Goal: Task Accomplishment & Management: Manage account settings

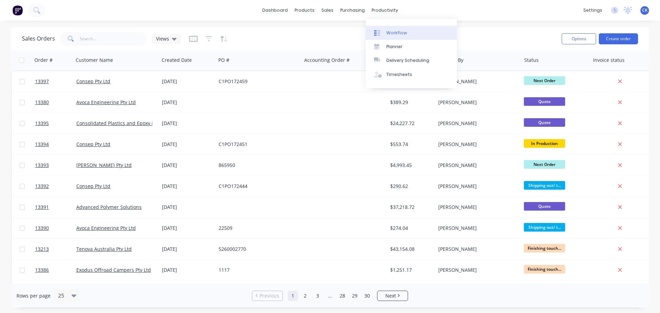
click at [380, 36] on icon at bounding box center [377, 33] width 6 height 6
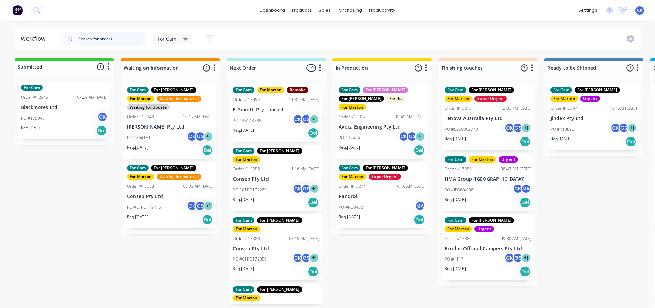
click at [121, 39] on input "text" at bounding box center [112, 39] width 68 height 14
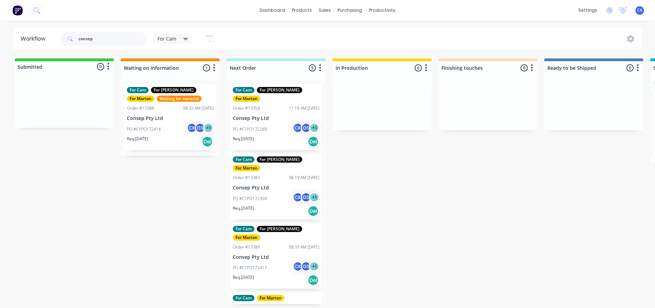
type input "consep"
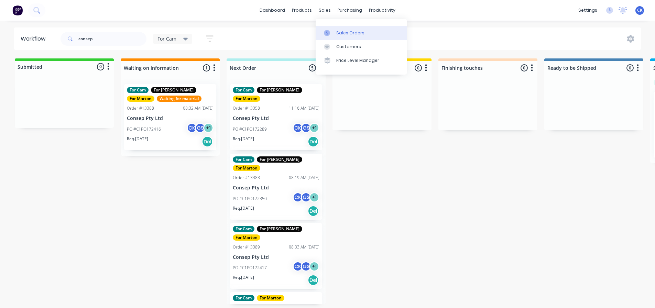
click at [332, 32] on div at bounding box center [329, 33] width 10 height 6
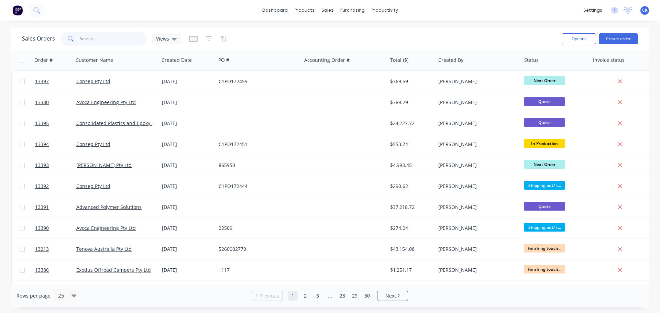
click at [126, 45] on input "text" at bounding box center [113, 39] width 67 height 14
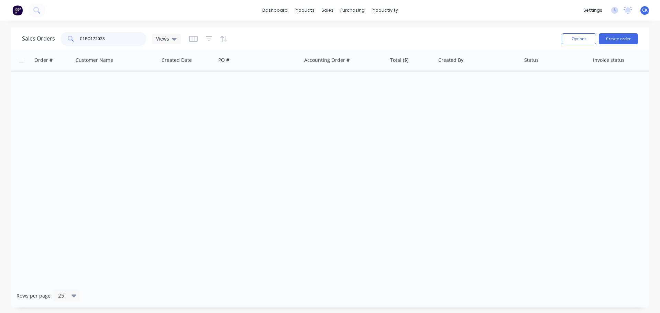
drag, startPoint x: 119, startPoint y: 38, endPoint x: 63, endPoint y: 38, distance: 56.0
click at [63, 38] on div "C1PO172028" at bounding box center [103, 39] width 86 height 14
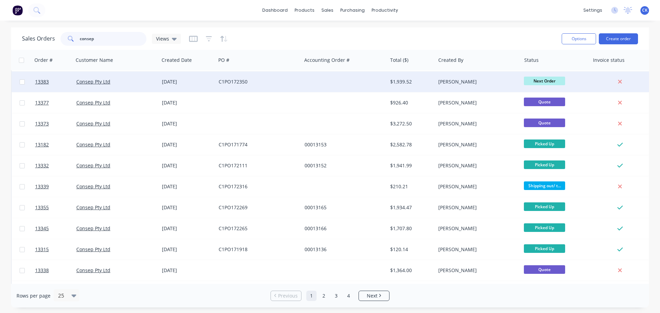
scroll to position [137, 0]
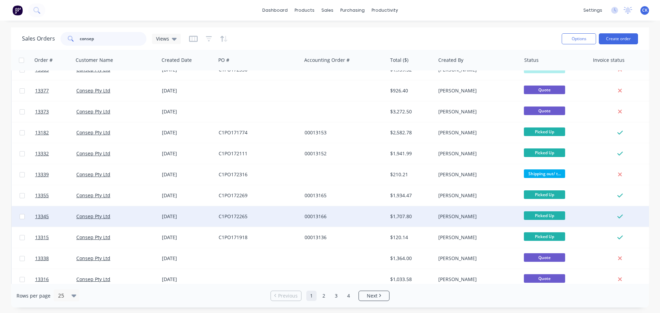
type input "consep"
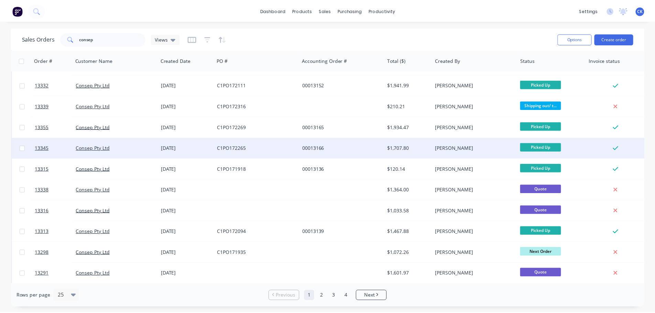
scroll to position [241, 0]
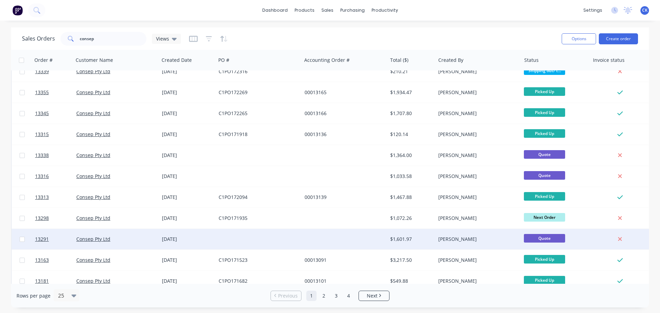
click at [262, 240] on div at bounding box center [259, 239] width 86 height 21
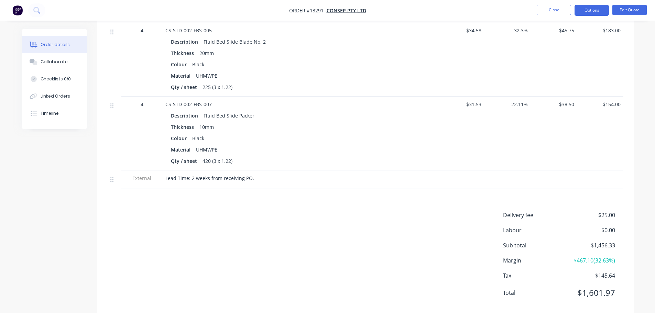
scroll to position [749, 0]
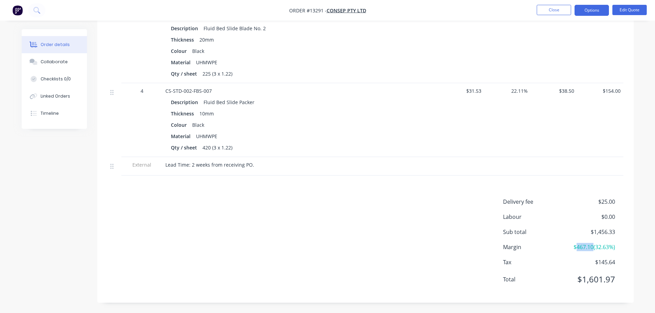
drag, startPoint x: 573, startPoint y: 246, endPoint x: 595, endPoint y: 246, distance: 22.3
click at [591, 246] on span "$467.10 ( 32.63 %)" at bounding box center [588, 247] width 51 height 8
click at [595, 245] on span "$467.10 ( 32.63 %)" at bounding box center [588, 247] width 51 height 8
drag, startPoint x: 592, startPoint y: 247, endPoint x: 627, endPoint y: 247, distance: 35.0
click at [627, 247] on div "Delivery fee $25.00 Labour $0.00 Sub total $1,456.33 Margin $467.10 ( 32.63 %) …" at bounding box center [365, 245] width 536 height 95
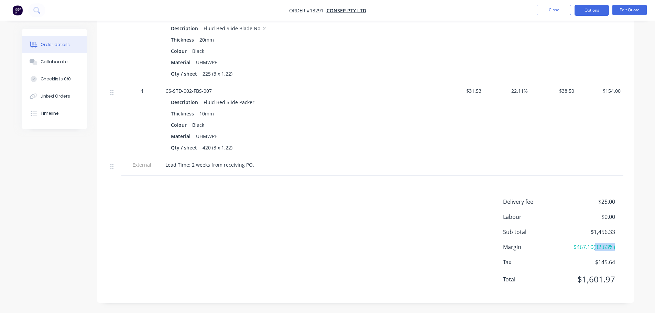
click at [627, 246] on div "Delivery fee $25.00 Labour $0.00 Sub total $1,456.33 Margin $467.10 ( 32.63 %) …" at bounding box center [365, 245] width 536 height 95
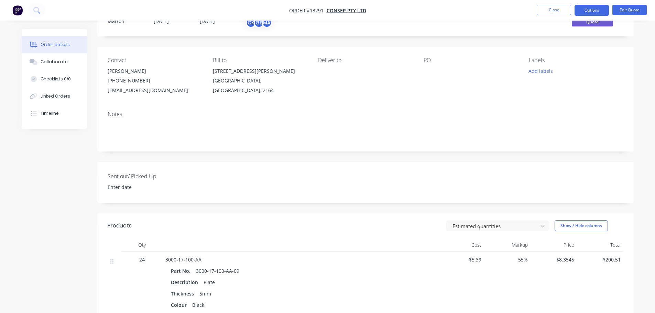
scroll to position [0, 0]
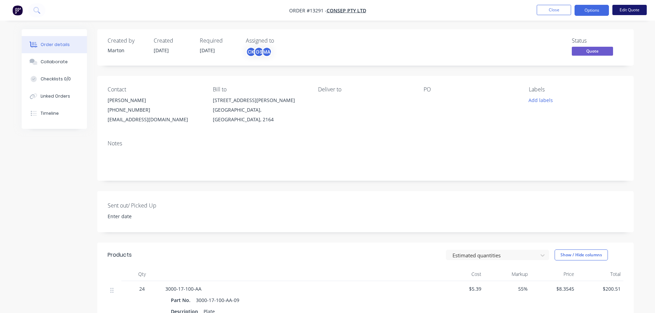
click at [631, 8] on button "Edit Quote" at bounding box center [629, 10] width 34 height 10
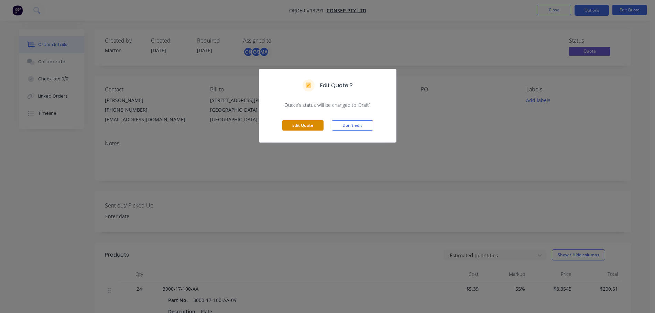
click at [307, 128] on button "Edit Quote" at bounding box center [302, 125] width 41 height 10
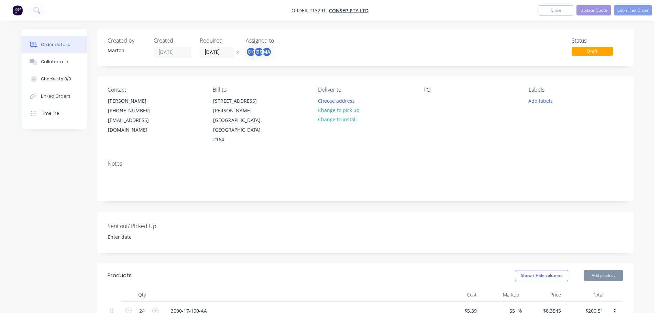
type input "$5.39"
type input "55"
type input "$8.3545"
type input "$200.51"
type input "$5.87"
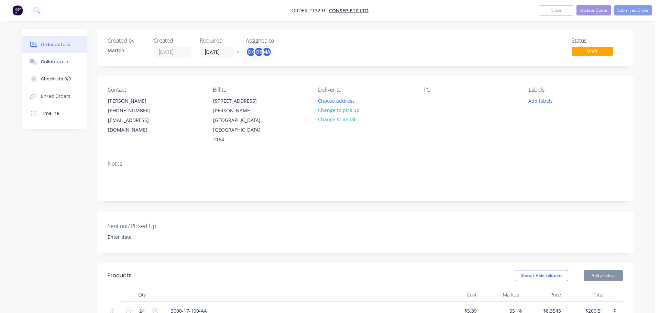
type input "55"
type input "$9.0985"
type input "$218.36"
type input "$9.15"
type input "55"
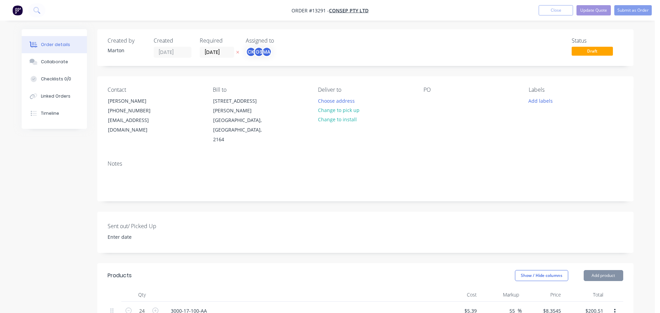
type input "$14.1825"
type input "$198.56"
type input "$10.10"
type input "55"
type input "$15.655"
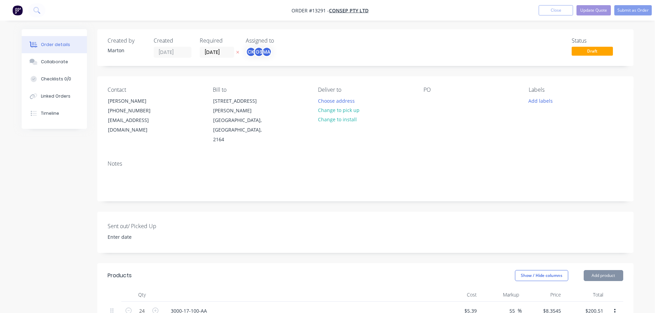
type input "$140.90"
type input "$20.13"
type input "55"
type input "$31.2015"
type input "$93.60"
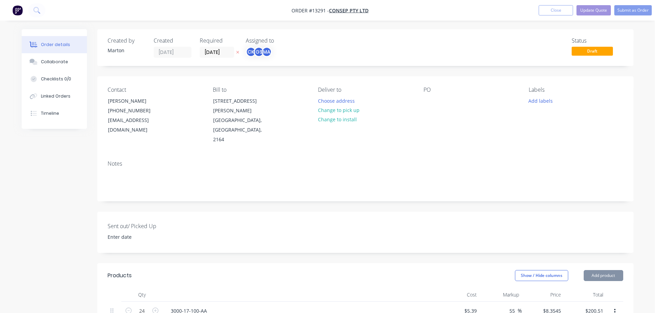
type input "$18.77"
type input "61.43"
type input "$30.30"
type input "$242.40"
type input "$34.58"
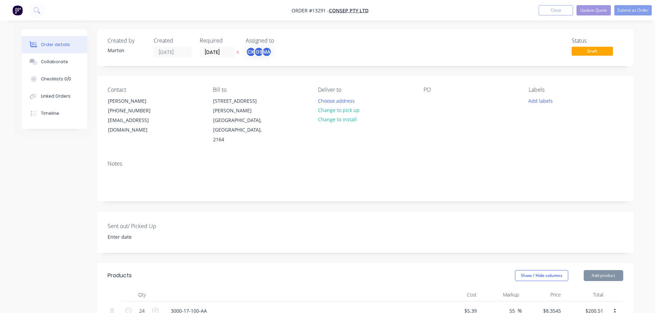
type input "32.3"
type input "$45.75"
type input "$183.00"
type input "$31.53"
type input "22.11"
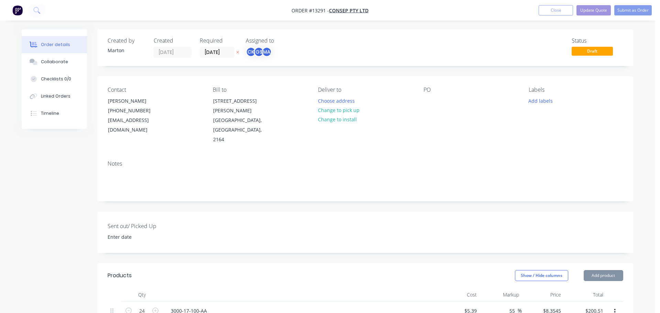
type input "$38.50"
type input "$154.00"
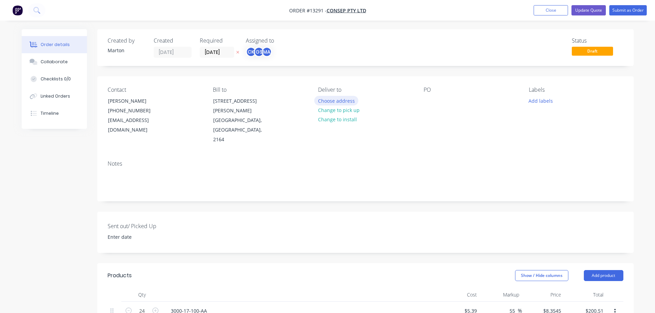
click at [337, 102] on button "Choose address" at bounding box center [336, 100] width 44 height 9
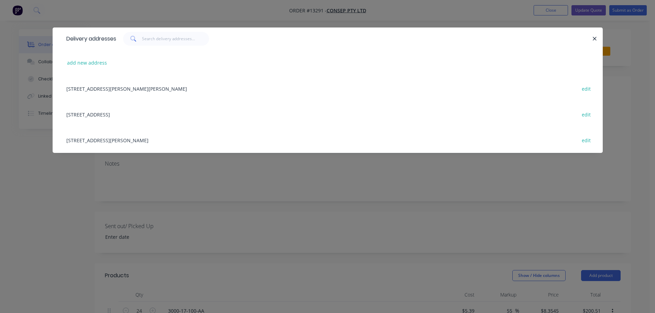
click at [110, 143] on div "[STREET_ADDRESS][PERSON_NAME] edit" at bounding box center [327, 140] width 529 height 26
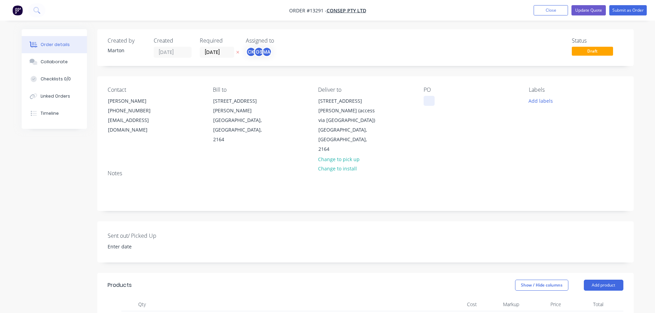
click at [426, 102] on div at bounding box center [428, 101] width 11 height 10
click at [547, 99] on button "Add labels" at bounding box center [541, 100] width 32 height 9
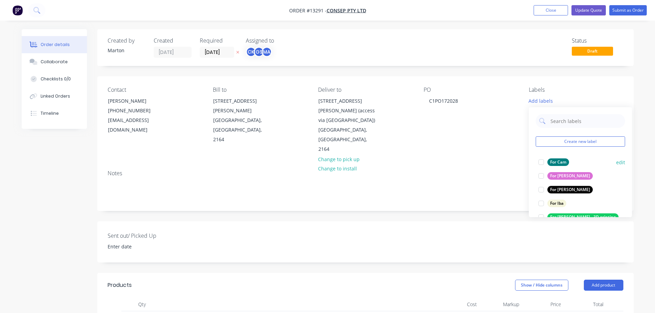
click at [543, 163] on div at bounding box center [541, 162] width 14 height 14
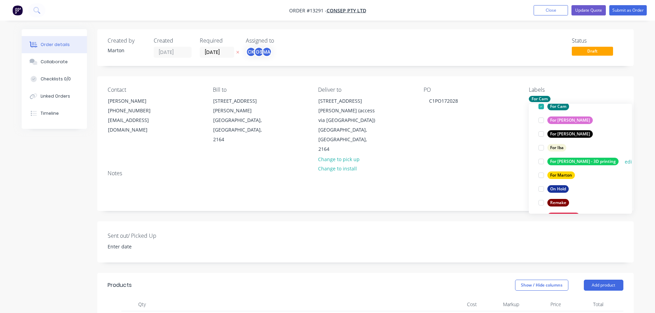
scroll to position [69, 0]
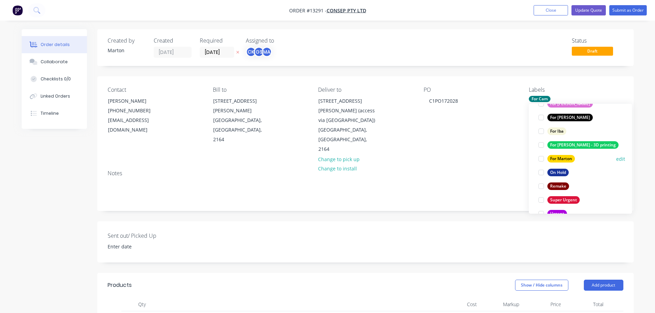
click at [542, 157] on div at bounding box center [541, 159] width 14 height 14
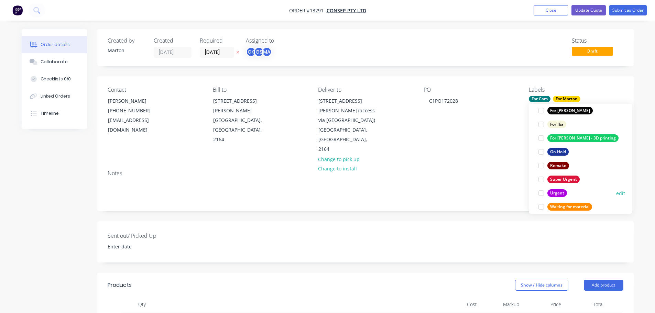
scroll to position [55, 0]
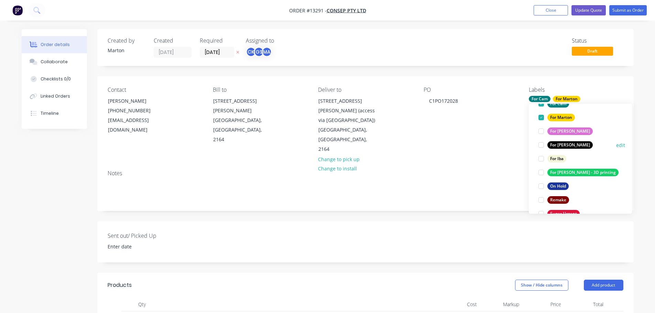
click at [538, 143] on div at bounding box center [541, 145] width 14 height 14
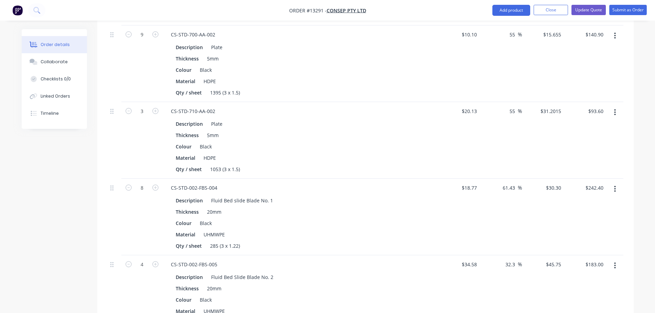
scroll to position [515, 0]
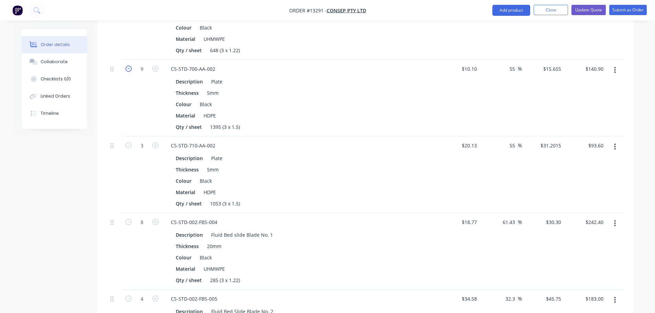
click at [127, 66] on icon "button" at bounding box center [128, 69] width 6 height 6
type input "8"
type input "$125.24"
click at [127, 66] on icon "button" at bounding box center [128, 69] width 6 height 6
type input "7"
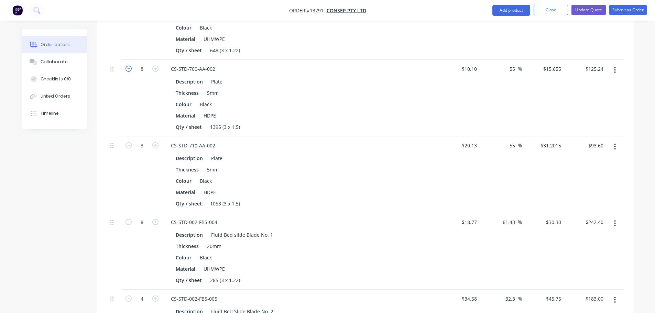
type input "$109.59"
click at [127, 66] on icon "button" at bounding box center [128, 69] width 6 height 6
type input "6"
type input "$93.93"
drag, startPoint x: 127, startPoint y: 124, endPoint x: 108, endPoint y: 155, distance: 36.3
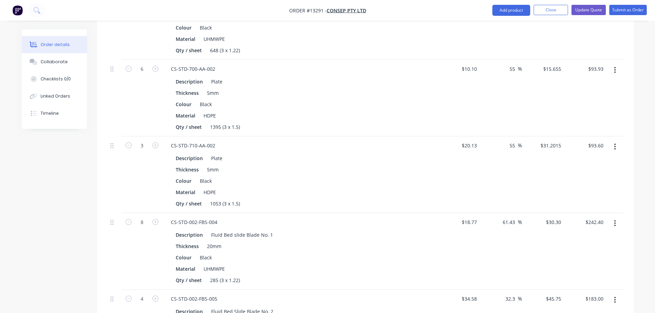
click at [127, 142] on icon "button" at bounding box center [128, 145] width 6 height 6
type input "2"
type input "$62.40"
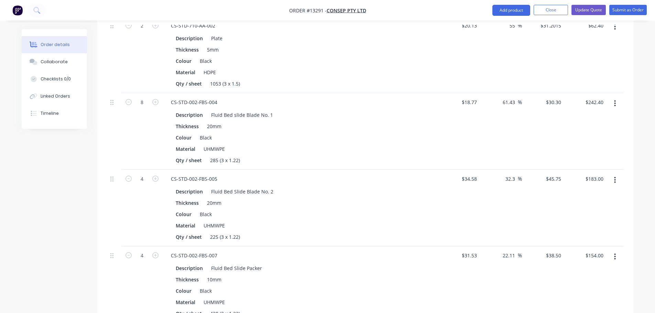
scroll to position [670, 0]
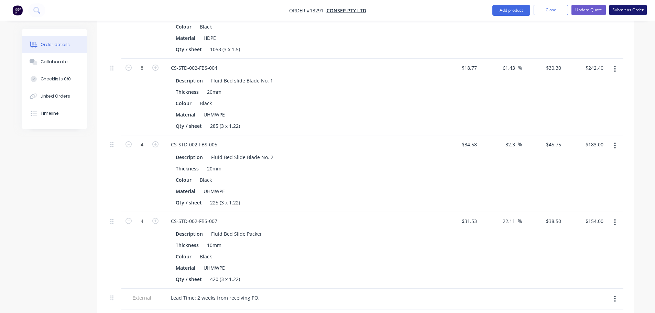
click at [630, 12] on button "Submit as Order" at bounding box center [627, 10] width 37 height 10
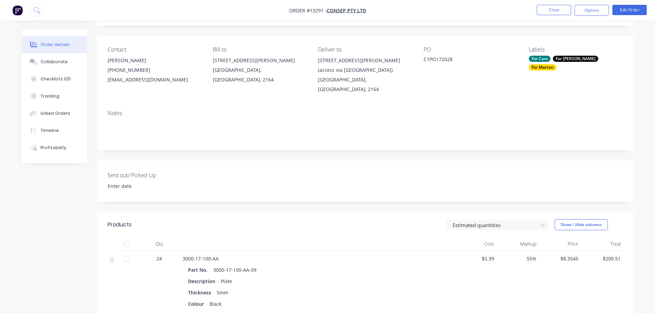
scroll to position [0, 0]
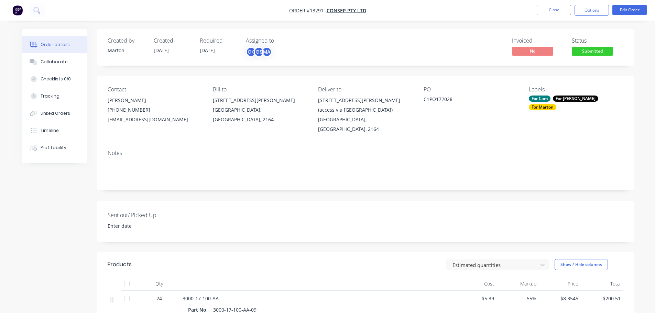
click at [590, 51] on span "Submitted" at bounding box center [591, 51] width 41 height 9
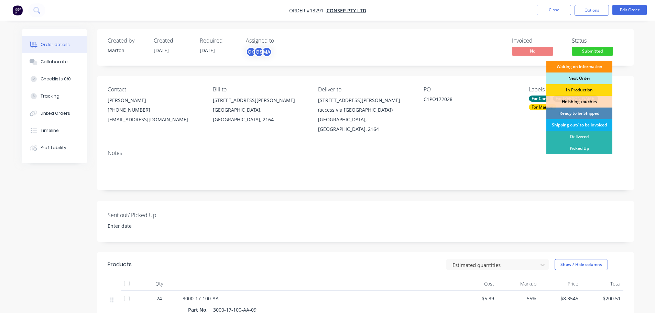
click at [476, 98] on div "C1PO172028" at bounding box center [466, 101] width 86 height 10
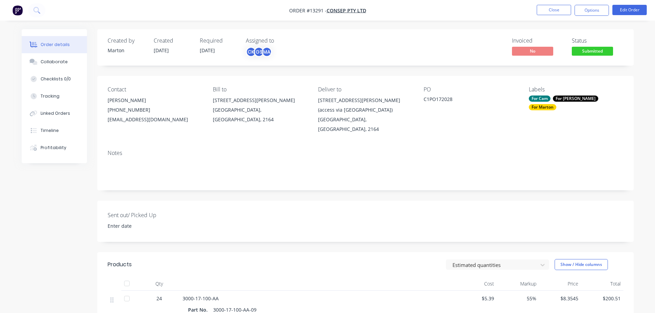
click at [547, 101] on div "For Cam" at bounding box center [539, 99] width 22 height 6
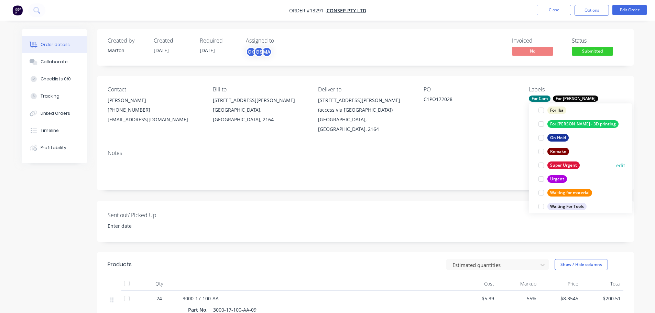
click at [541, 166] on div at bounding box center [541, 165] width 14 height 14
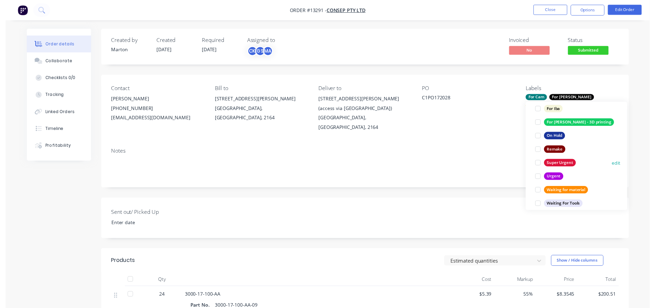
scroll to position [34, 0]
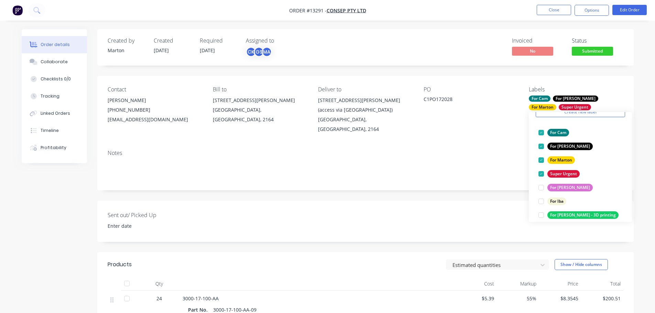
click at [203, 53] on span "[DATE]" at bounding box center [207, 50] width 15 height 7
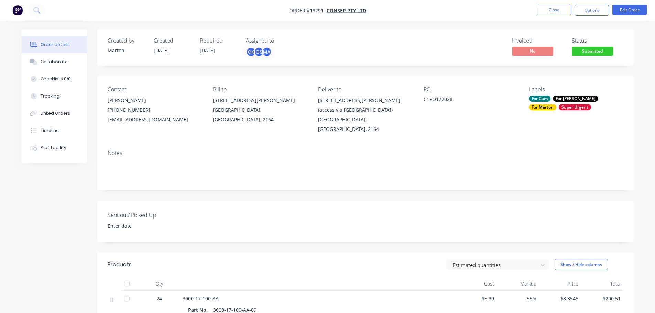
click at [205, 49] on span "[DATE]" at bounding box center [207, 50] width 15 height 7
click at [629, 12] on button "Edit Order" at bounding box center [629, 10] width 34 height 10
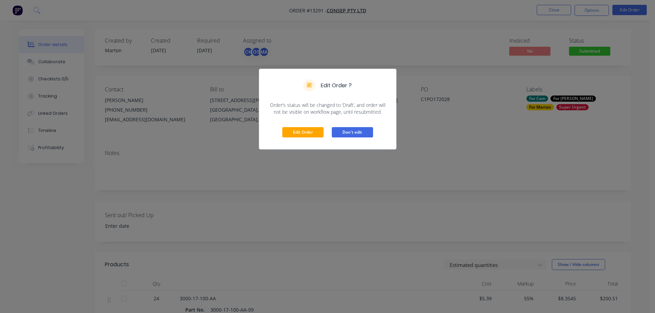
click at [344, 134] on button "Don't edit" at bounding box center [352, 132] width 41 height 10
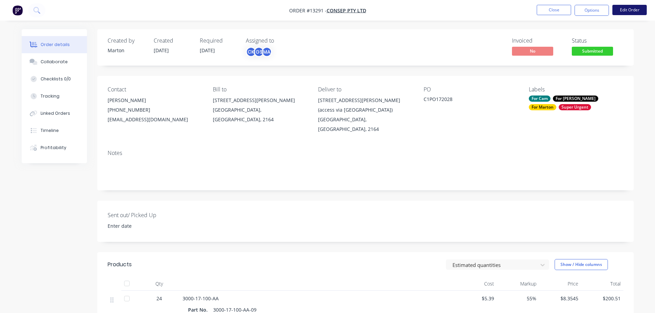
click at [629, 8] on button "Edit Order" at bounding box center [629, 10] width 34 height 10
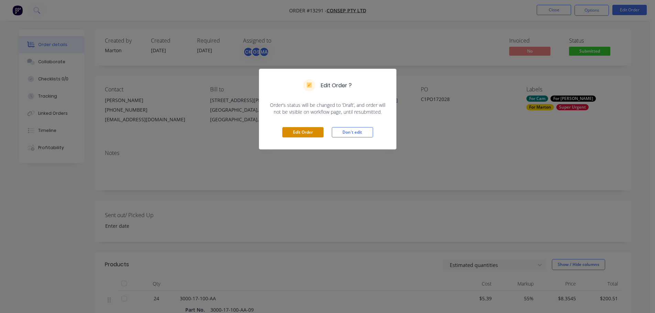
click at [307, 133] on button "Edit Order" at bounding box center [302, 132] width 41 height 10
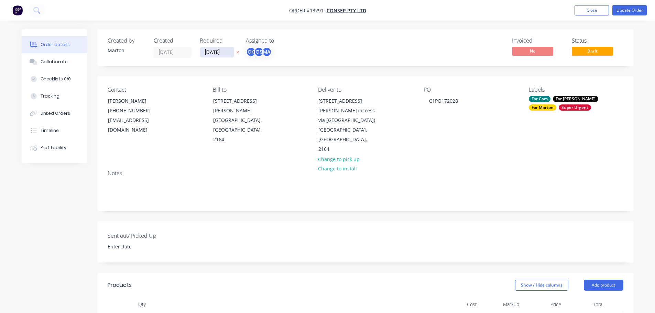
click at [226, 54] on input "[DATE]" at bounding box center [217, 52] width 34 height 10
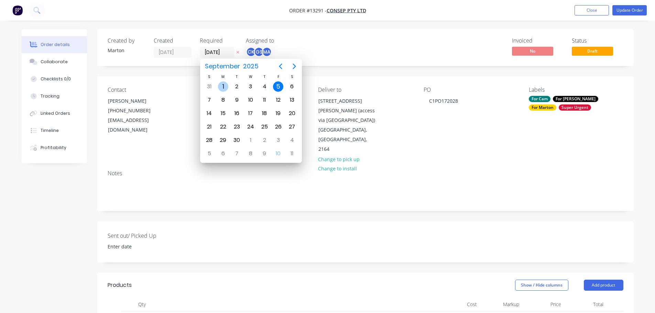
click at [225, 87] on div "1" at bounding box center [223, 86] width 10 height 10
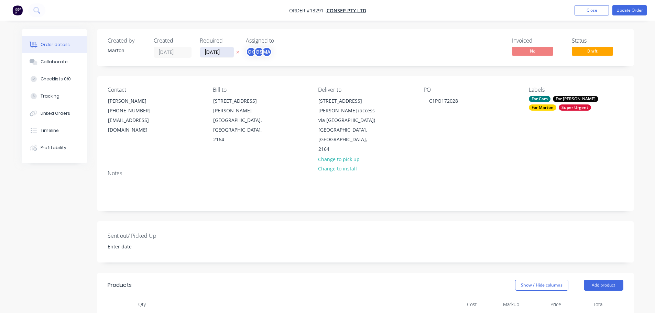
click at [216, 56] on input "[DATE]" at bounding box center [217, 52] width 34 height 10
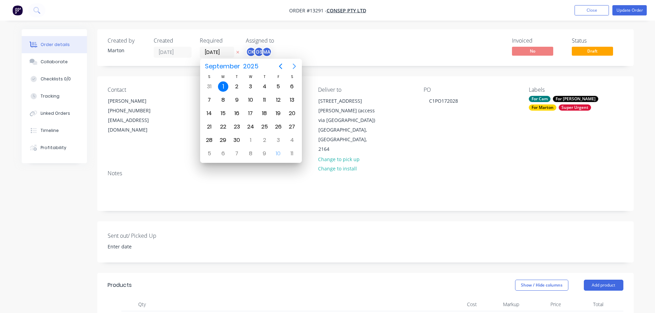
click at [294, 65] on icon "Next page" at bounding box center [293, 66] width 3 height 5
click at [249, 86] on div "1" at bounding box center [250, 86] width 10 height 10
type input "[DATE]"
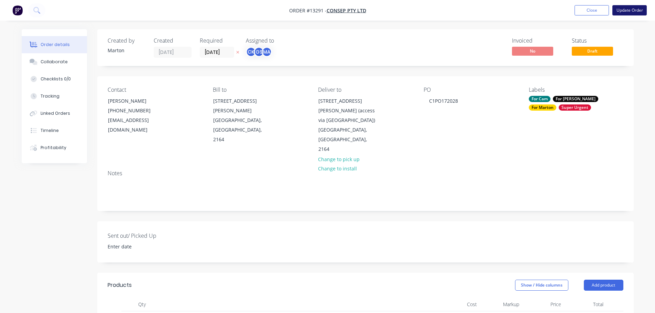
click at [637, 11] on button "Update Order" at bounding box center [629, 10] width 34 height 10
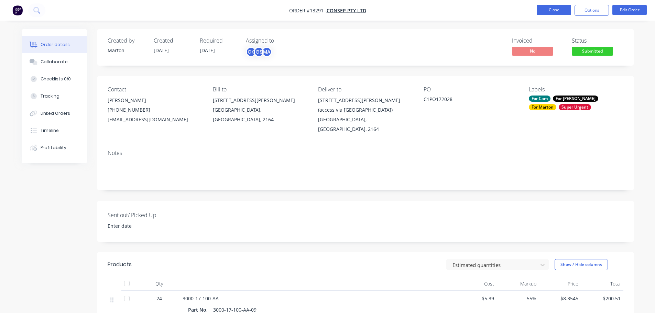
click at [567, 10] on button "Close" at bounding box center [553, 10] width 34 height 10
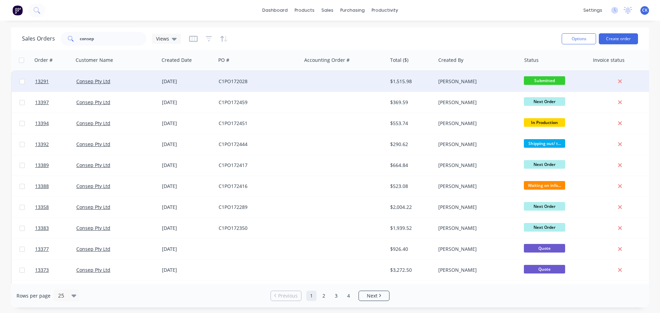
click at [534, 82] on span "Submitted" at bounding box center [544, 80] width 41 height 9
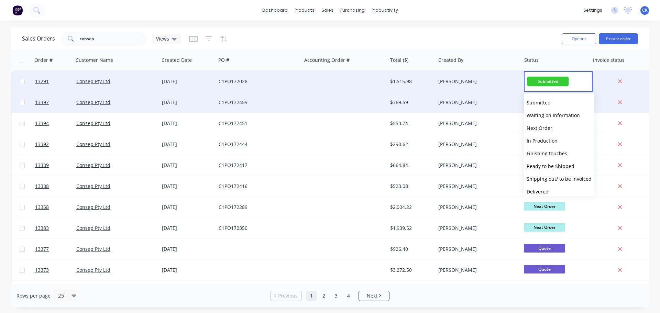
drag, startPoint x: 535, startPoint y: 127, endPoint x: 361, endPoint y: 93, distance: 177.1
click at [535, 127] on span "Next Order" at bounding box center [539, 128] width 26 height 7
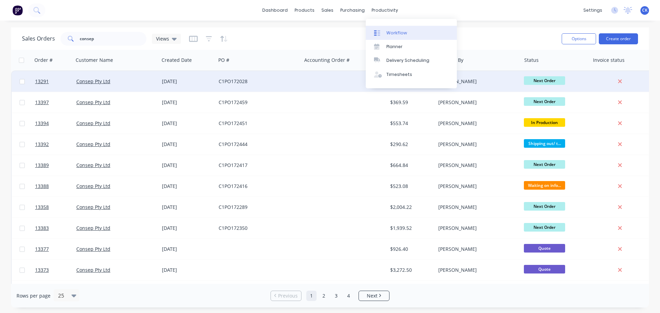
click at [389, 36] on div "Workflow" at bounding box center [396, 33] width 21 height 6
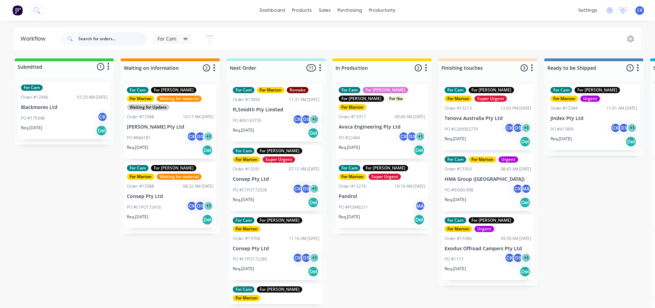
click at [122, 43] on input "text" at bounding box center [112, 39] width 68 height 14
type input "13397"
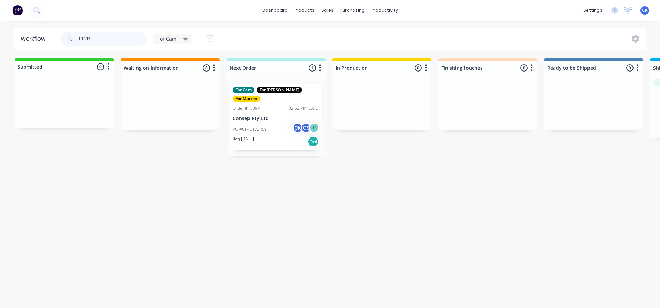
drag, startPoint x: 122, startPoint y: 41, endPoint x: 19, endPoint y: 51, distance: 103.9
click at [19, 51] on div "Workflow 13397 For Cam Save new view None edit For Cam (Default) edit For [PERS…" at bounding box center [330, 160] width 660 height 267
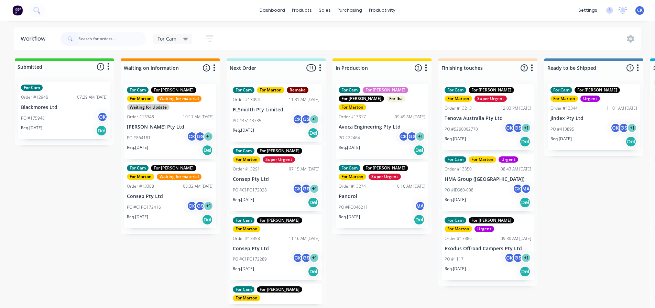
click at [278, 194] on div "PO #C1PO172028 CK GS + 1" at bounding box center [276, 189] width 87 height 13
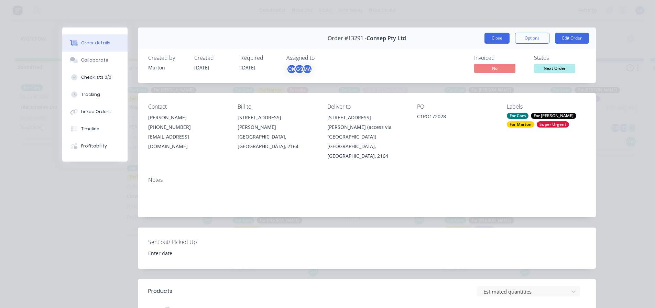
click at [496, 35] on button "Close" at bounding box center [496, 38] width 25 height 11
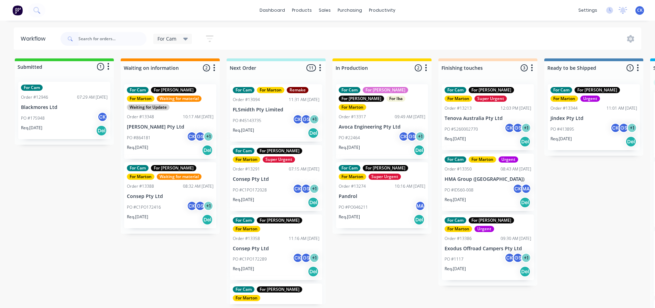
click at [270, 189] on div "PO #C1PO172028 CK GS + 1" at bounding box center [276, 189] width 87 height 13
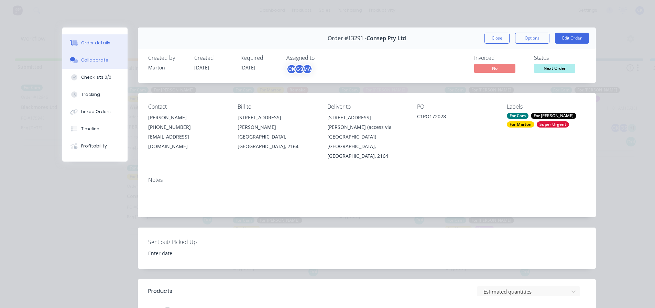
click at [83, 56] on button "Collaborate" at bounding box center [94, 60] width 65 height 17
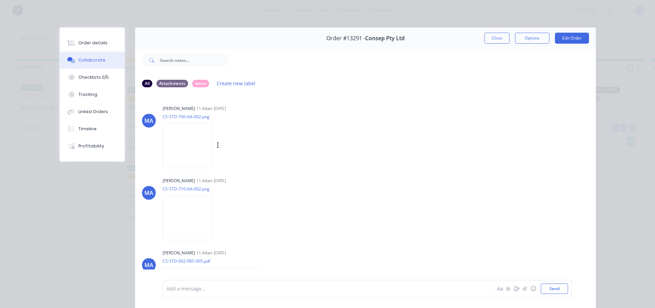
click at [183, 141] on img at bounding box center [187, 145] width 49 height 45
click at [218, 146] on icon "button" at bounding box center [217, 145] width 1 height 6
click at [204, 155] on img at bounding box center [187, 145] width 49 height 45
click at [494, 39] on button "Close" at bounding box center [496, 38] width 25 height 11
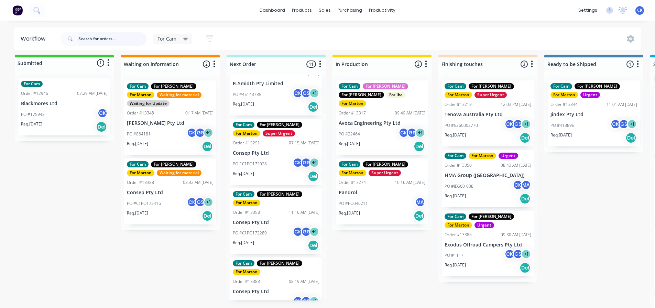
scroll to position [34, 0]
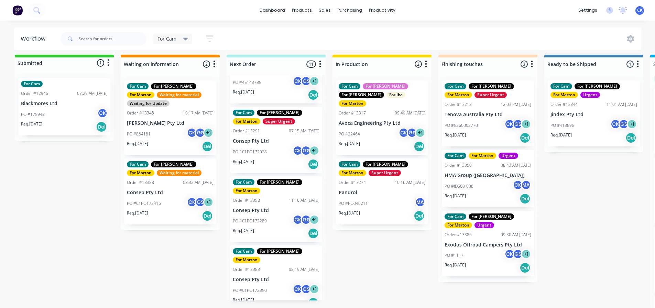
click at [265, 284] on div "PO #C1PO172350 CK GS + 1" at bounding box center [276, 290] width 87 height 13
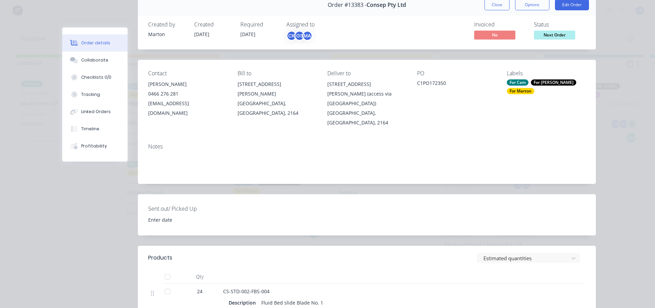
scroll to position [0, 0]
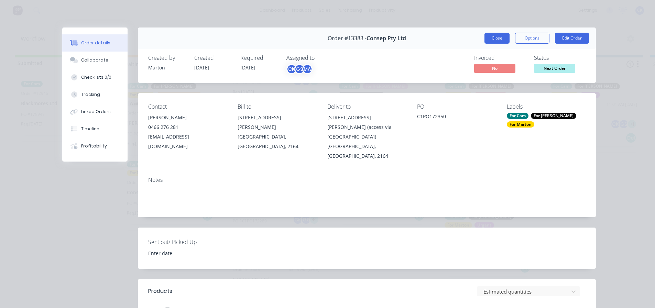
click at [497, 36] on button "Close" at bounding box center [496, 38] width 25 height 11
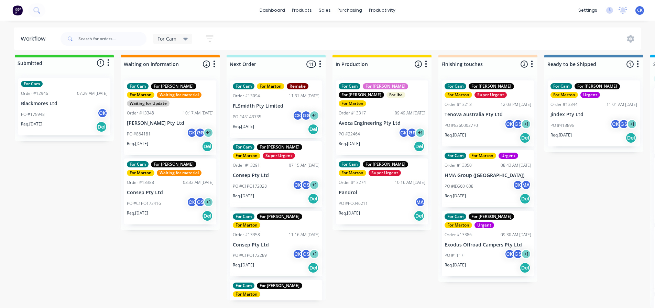
click at [272, 172] on p "Consep Pty Ltd" at bounding box center [276, 175] width 87 height 6
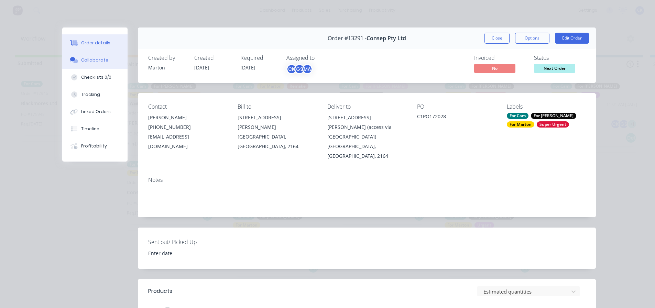
click at [81, 57] on div "Collaborate" at bounding box center [94, 60] width 27 height 6
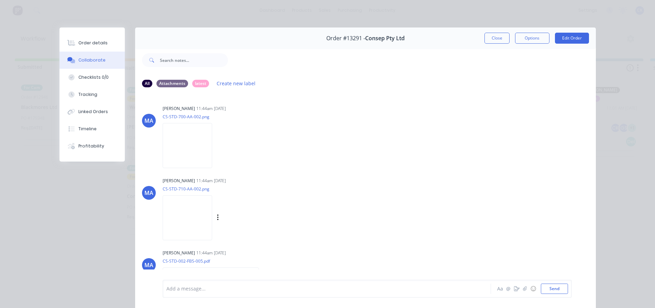
click at [200, 216] on img at bounding box center [187, 217] width 49 height 45
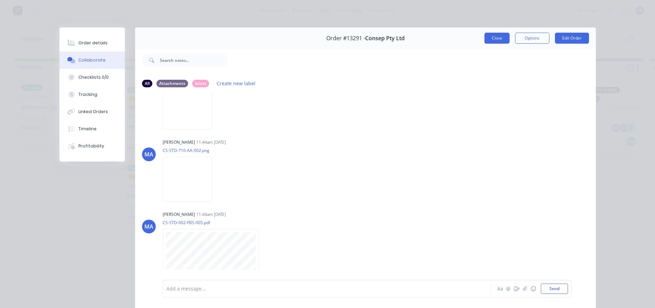
click at [489, 37] on button "Close" at bounding box center [496, 38] width 25 height 11
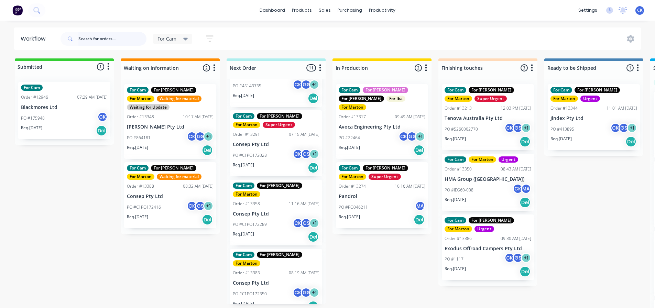
scroll to position [69, 0]
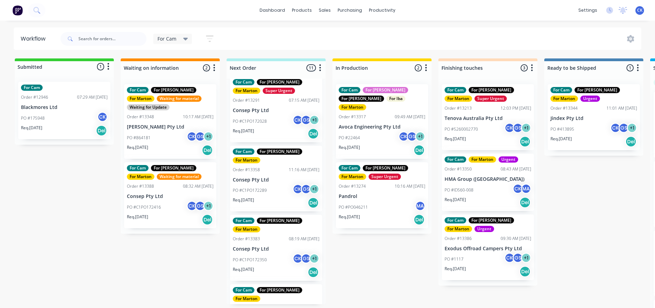
click at [270, 197] on div "Req. [DATE] Del" at bounding box center [276, 203] width 87 height 12
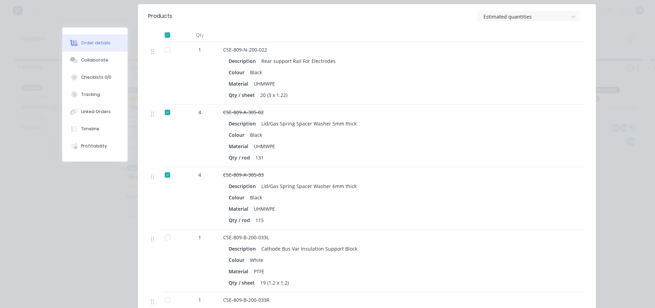
scroll to position [241, 0]
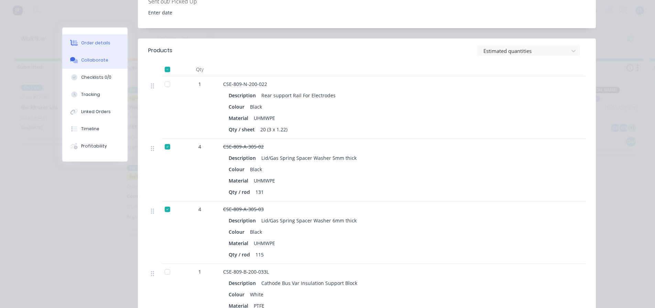
click at [80, 64] on button "Collaborate" at bounding box center [94, 60] width 65 height 17
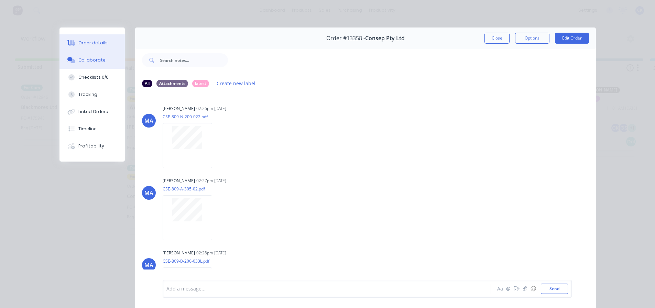
click at [102, 42] on div "Order details" at bounding box center [92, 43] width 29 height 6
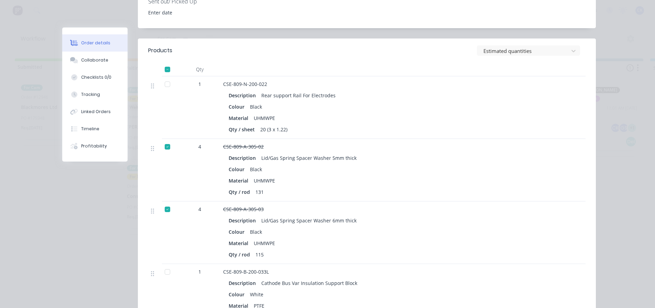
scroll to position [34, 0]
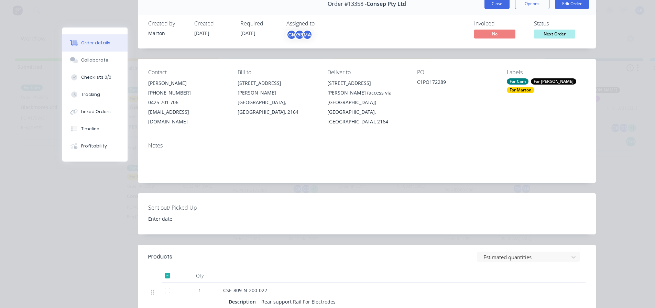
click at [499, 10] on div "Order #13358 - Consep Pty Ltd Close Options Edit Order" at bounding box center [367, 4] width 458 height 22
click at [499, 7] on button "Close" at bounding box center [496, 3] width 25 height 11
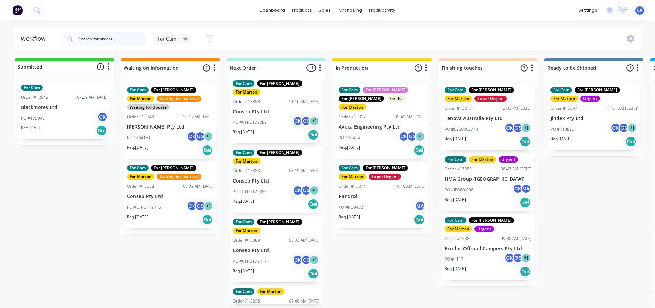
scroll to position [137, 0]
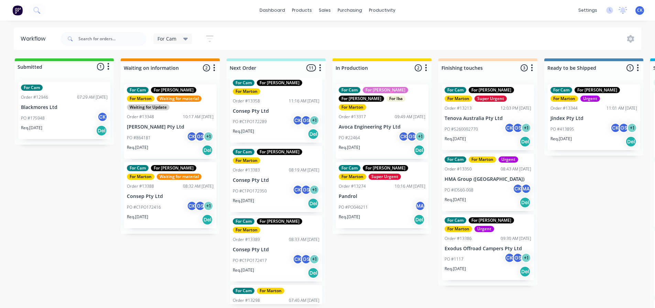
click at [275, 267] on div "Req. [DATE] Del" at bounding box center [276, 273] width 87 height 12
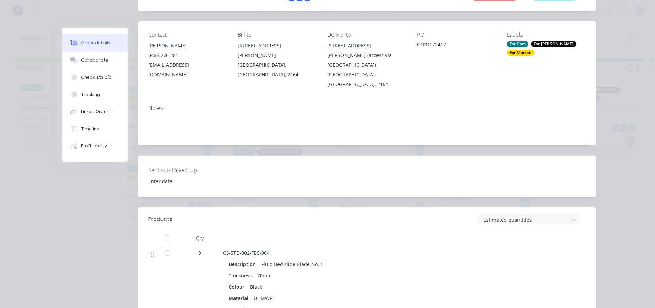
scroll to position [206, 0]
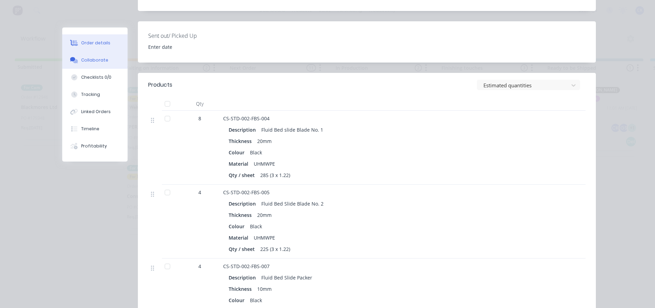
click at [97, 67] on button "Collaborate" at bounding box center [94, 60] width 65 height 17
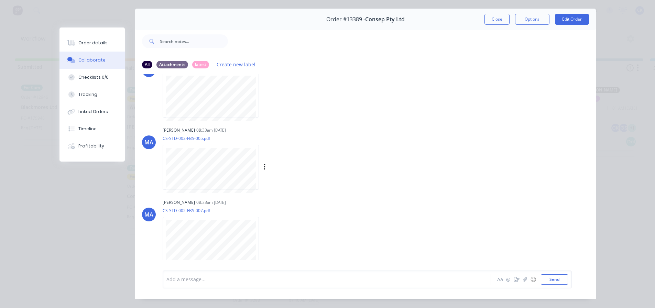
scroll to position [36, 0]
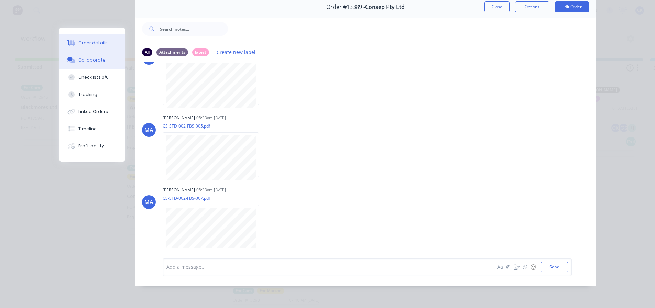
click at [93, 38] on button "Order details" at bounding box center [91, 42] width 65 height 17
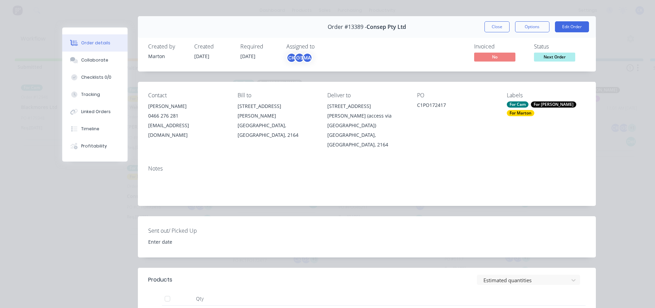
scroll to position [0, 0]
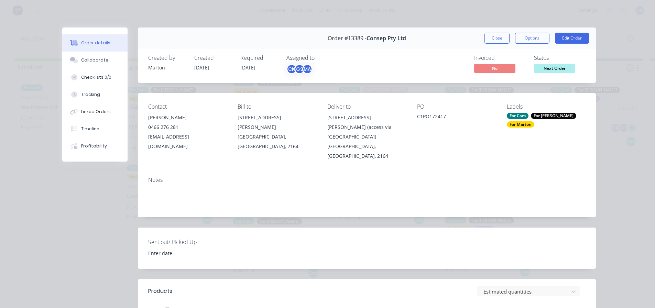
click at [498, 31] on div "Order #13389 - Consep Pty Ltd Close Options Edit Order" at bounding box center [367, 38] width 458 height 22
click at [495, 35] on button "Close" at bounding box center [496, 38] width 25 height 11
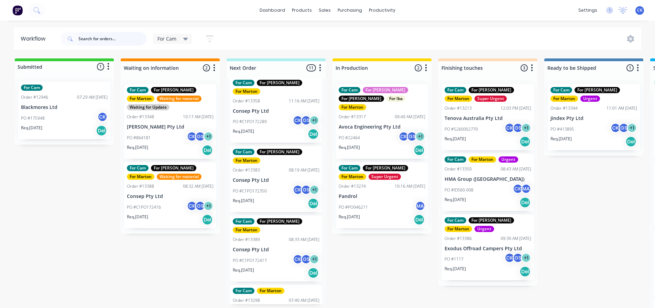
scroll to position [0, 0]
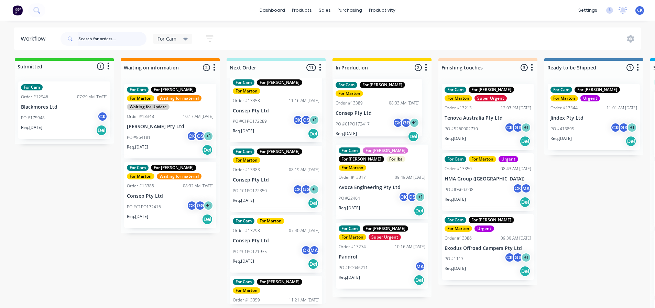
drag, startPoint x: 261, startPoint y: 236, endPoint x: 365, endPoint y: 115, distance: 159.3
click at [365, 115] on div "Submitted 1 Status colour #32CD32 hex #32CD32 Save Cancel Summaries Total order…" at bounding box center [468, 184] width 947 height 253
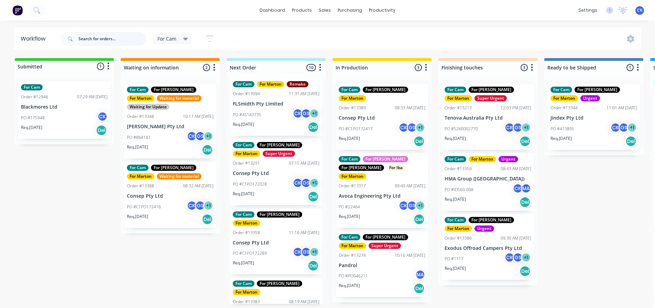
scroll to position [0, 0]
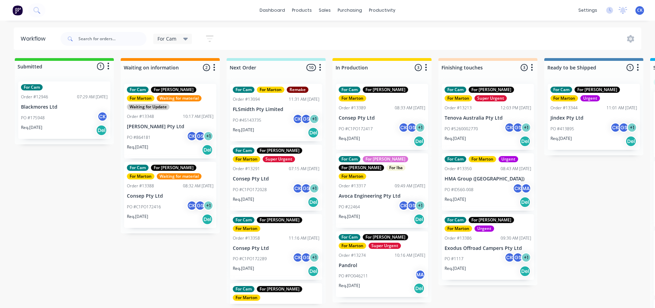
click at [275, 180] on p "Consep Pty Ltd" at bounding box center [276, 179] width 87 height 6
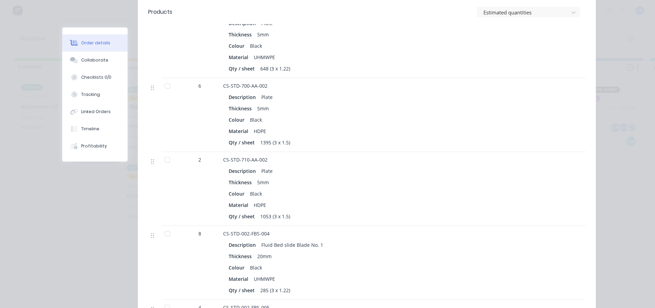
scroll to position [515, 0]
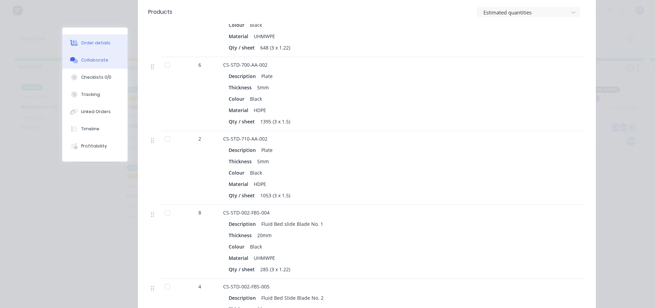
click at [95, 59] on div "Collaborate" at bounding box center [94, 60] width 27 height 6
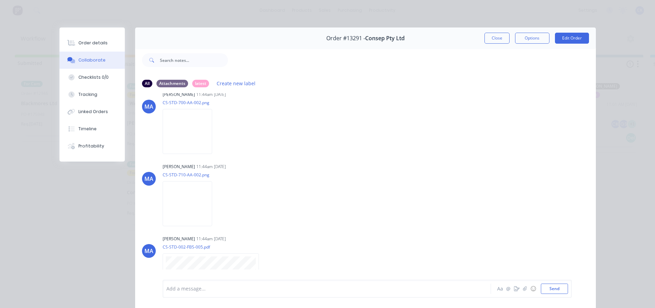
scroll to position [0, 0]
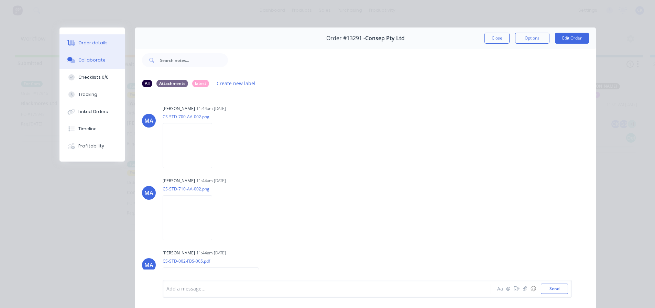
click at [80, 39] on button "Order details" at bounding box center [91, 42] width 65 height 17
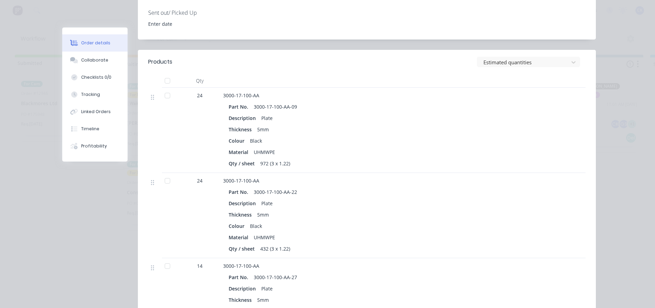
scroll to position [241, 0]
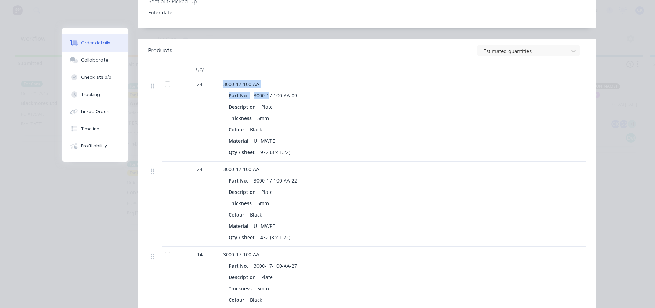
drag, startPoint x: 219, startPoint y: 73, endPoint x: 265, endPoint y: 79, distance: 46.4
click at [265, 79] on div "3000-17-100-AA Part No. 3000-17-100-AA-09 Description Plate Thickness 5mm Colou…" at bounding box center [357, 118] width 275 height 85
click at [278, 80] on div "3000-17-100-AA" at bounding box center [357, 83] width 269 height 7
drag, startPoint x: 264, startPoint y: 75, endPoint x: 218, endPoint y: 77, distance: 46.1
click at [220, 77] on div "3000-17-100-AA Part No. 3000-17-100-AA-09 Description Plate Thickness 5mm Colou…" at bounding box center [357, 118] width 275 height 85
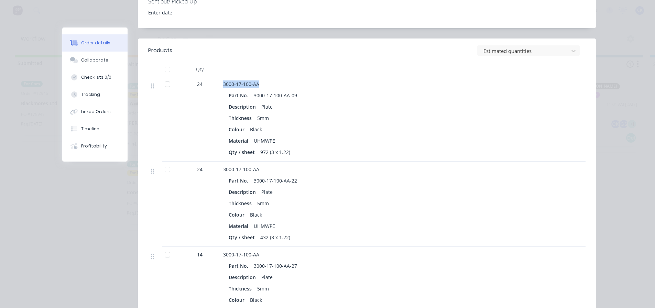
copy span "3000-17-100-AA"
